Goal: Task Accomplishment & Management: Manage account settings

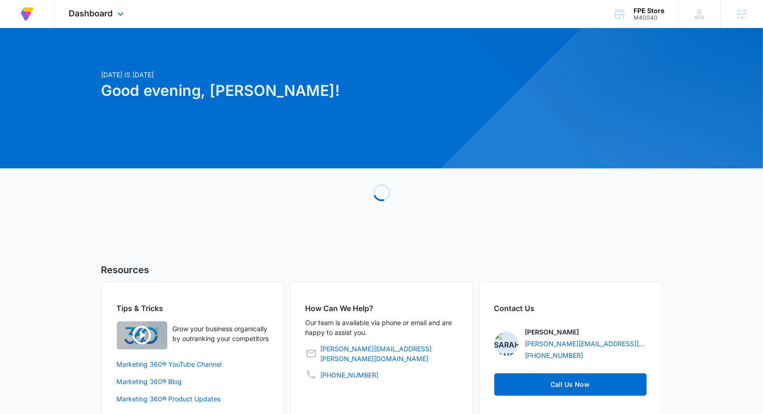
click at [102, 3] on div "Dashboard Apps Reputation Forms CRM Email Social Payments POS Content Ads Intel…" at bounding box center [98, 14] width 86 height 28
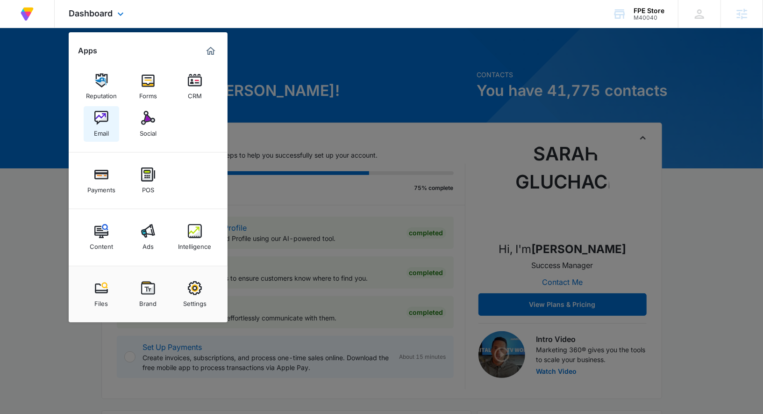
click at [105, 115] on img at bounding box center [101, 118] width 14 height 14
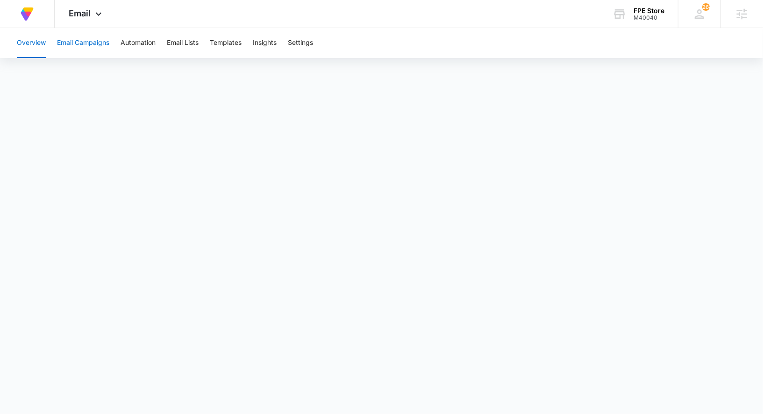
click at [98, 40] on button "Email Campaigns" at bounding box center [83, 43] width 52 height 30
click at [94, 0] on div "Email Apps Reputation Forms CRM Email Social Payments POS Content Ads Intellige…" at bounding box center [87, 14] width 64 height 28
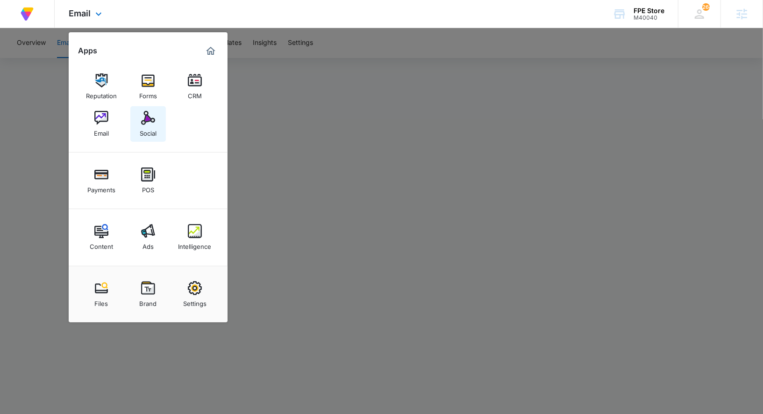
click at [151, 128] on div "Social" at bounding box center [148, 131] width 17 height 12
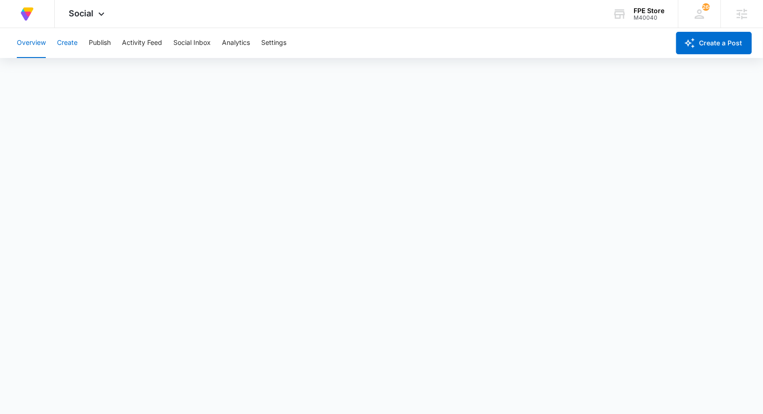
click at [61, 43] on button "Create" at bounding box center [67, 43] width 21 height 30
click at [100, 41] on button "Publish" at bounding box center [100, 43] width 22 height 30
click at [65, 45] on button "Create" at bounding box center [67, 43] width 21 height 30
click at [102, 42] on button "Publish" at bounding box center [100, 43] width 22 height 30
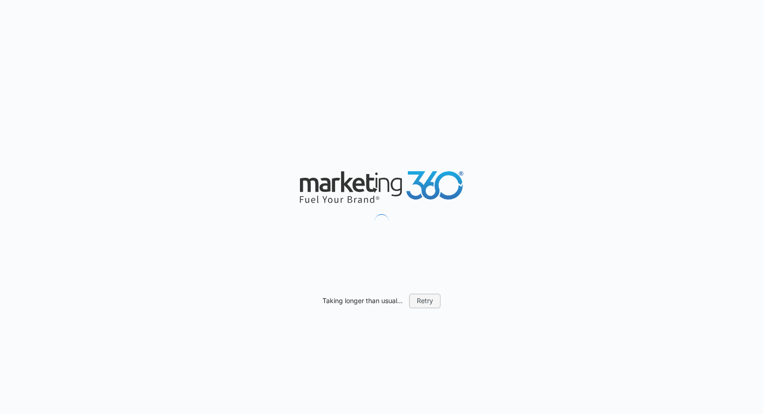
click at [421, 300] on button "Retry" at bounding box center [424, 300] width 31 height 14
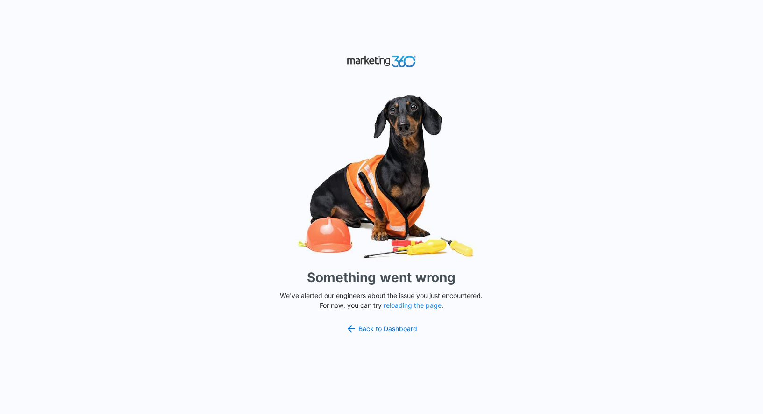
click at [405, 334] on div "Something went wrong We've alerted our engineers about the issue you just encou…" at bounding box center [381, 207] width 763 height 414
click at [405, 334] on link "Back to Dashboard" at bounding box center [382, 328] width 72 height 11
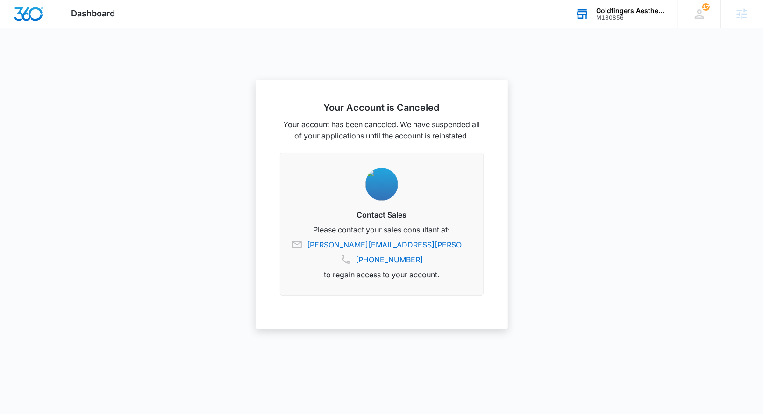
click at [620, 13] on div "Goldfingers Aesthetics" at bounding box center [630, 10] width 68 height 7
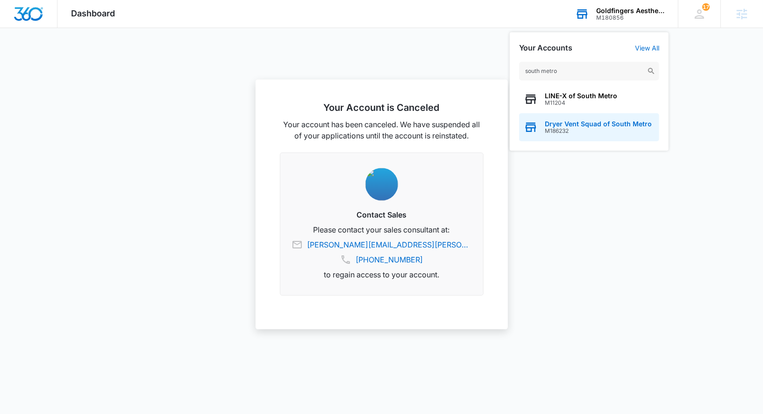
type input "south metro"
click at [617, 124] on span "Dryer Vent Squad of South Metro" at bounding box center [598, 123] width 107 height 7
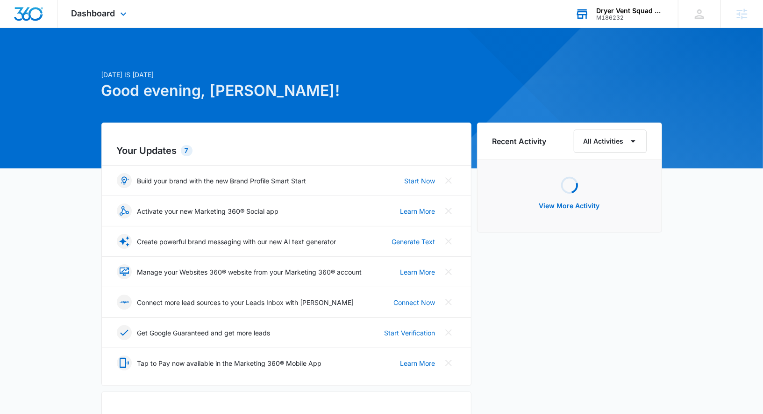
click at [93, 7] on div "Dashboard Apps Reputation Websites Forms CRM Email Social Shop Payments POS Con…" at bounding box center [100, 14] width 86 height 28
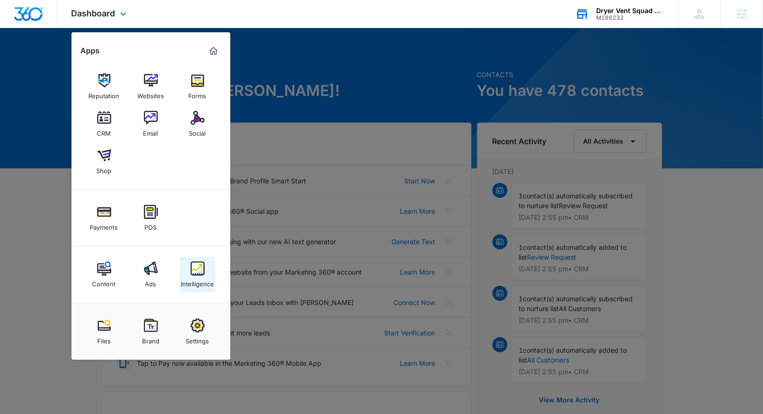
click at [190, 282] on div "Intelligence" at bounding box center [197, 281] width 33 height 12
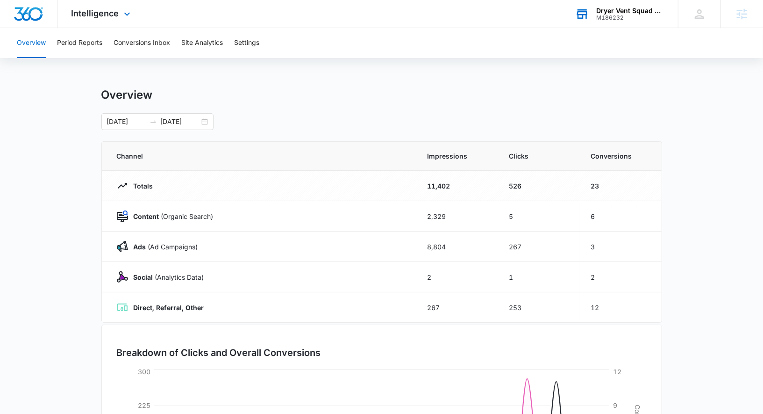
click at [113, 19] on div "Intelligence Apps Reputation Websites Forms CRM Email Social Shop Payments POS …" at bounding box center [101, 14] width 89 height 28
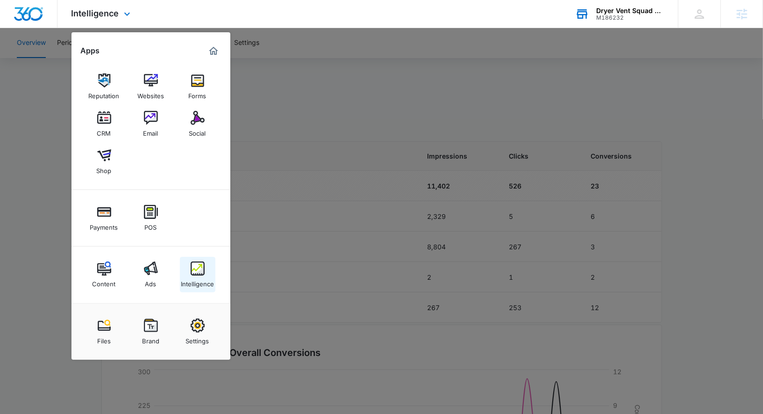
click at [187, 265] on link "Intelligence" at bounding box center [198, 275] width 36 height 36
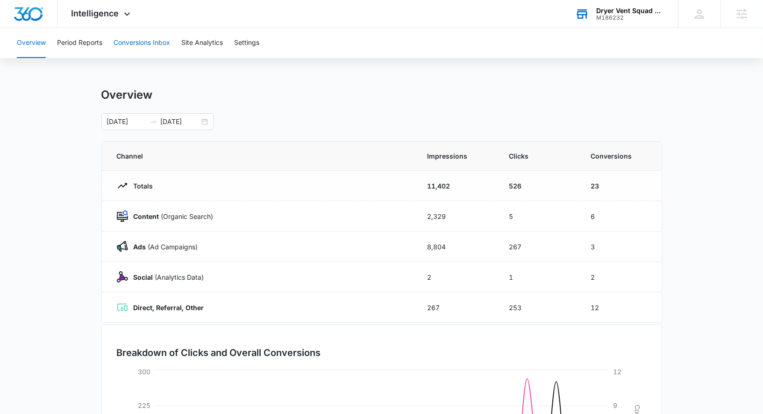
click at [154, 43] on button "Conversions Inbox" at bounding box center [142, 43] width 57 height 30
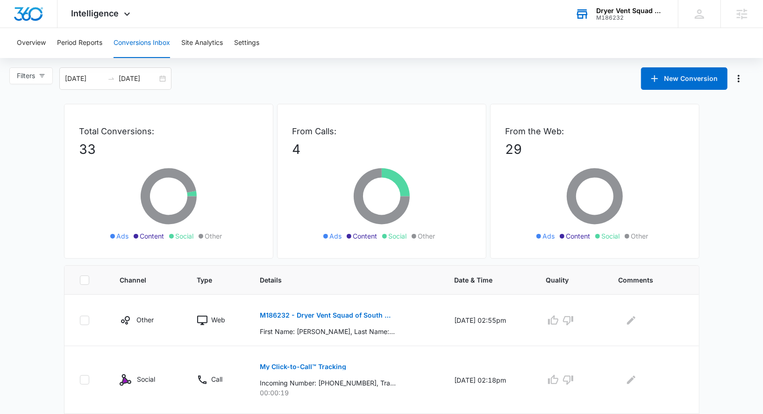
click at [324, 84] on div "Filters 09/06/2025 10/06/2025 New Conversion" at bounding box center [381, 78] width 763 height 22
click at [632, 19] on div "M186232" at bounding box center [630, 17] width 68 height 7
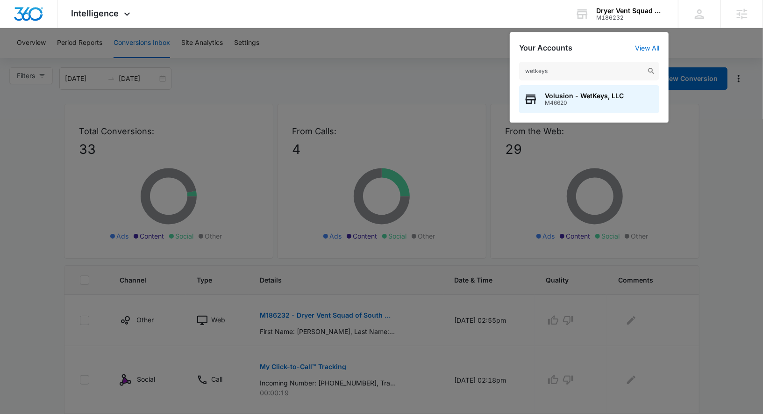
type input "wetkeys"
click at [574, 100] on span "M46620" at bounding box center [584, 103] width 79 height 7
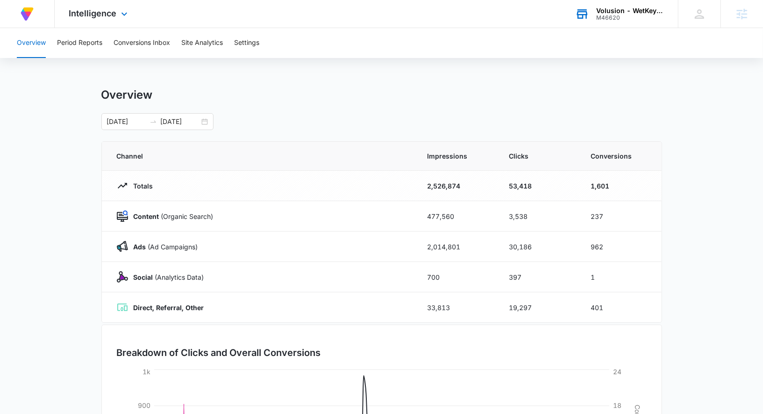
click at [610, 16] on div "M46620" at bounding box center [630, 17] width 68 height 7
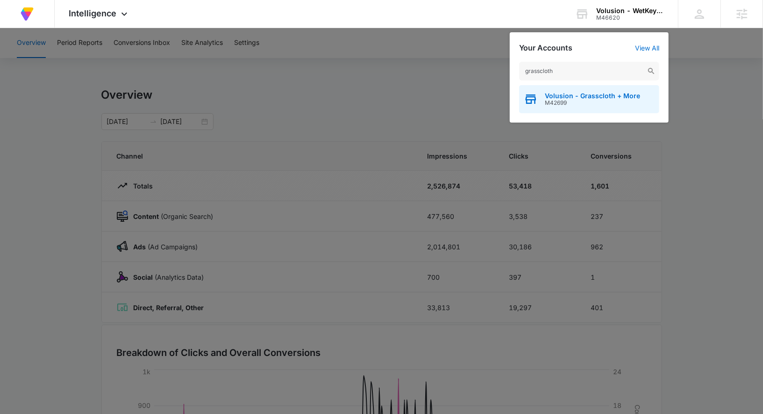
type input "grasscloth"
click at [575, 102] on span "M42699" at bounding box center [592, 103] width 95 height 7
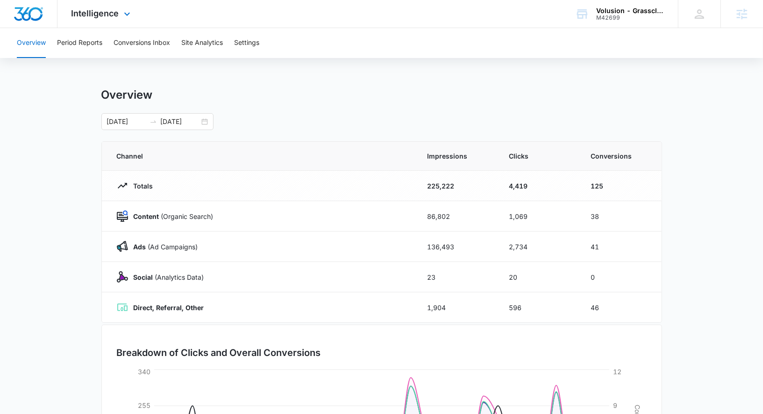
click at [118, 20] on div "Intelligence Apps Reputation Forms CRM Email Social Payments POS Content Ads In…" at bounding box center [101, 14] width 89 height 28
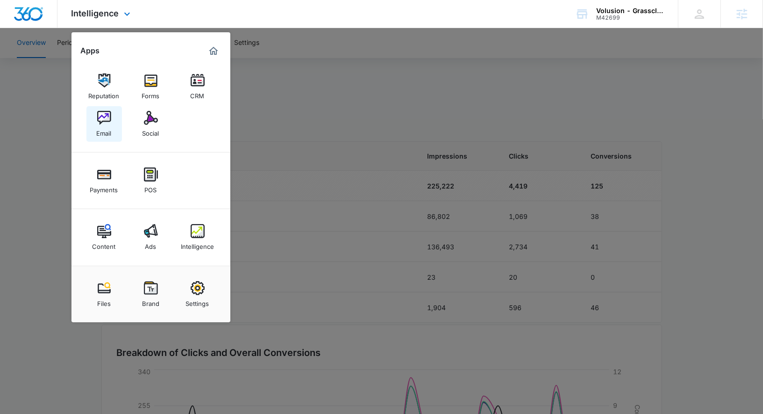
click at [107, 118] on img at bounding box center [104, 118] width 14 height 14
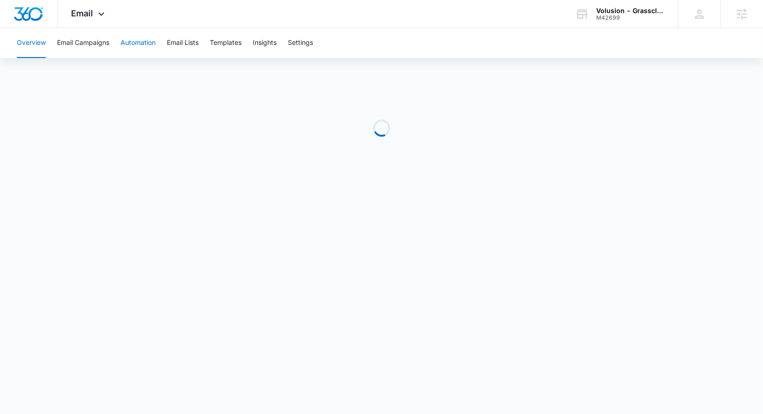
click at [143, 44] on button "Automation" at bounding box center [138, 43] width 35 height 30
click at [166, 45] on div "Overview Email Campaigns Automation Email Lists Templates Insights Settings" at bounding box center [346, 43] width 670 height 30
click at [177, 46] on button "Email Lists" at bounding box center [183, 43] width 32 height 30
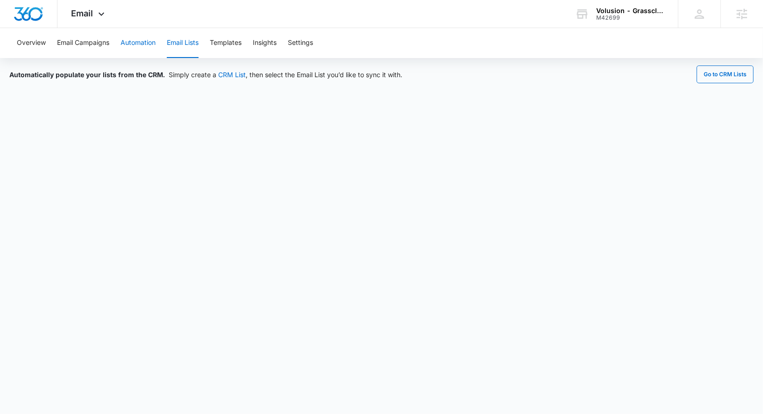
click at [139, 50] on button "Automation" at bounding box center [138, 43] width 35 height 30
